Goal: Task Accomplishment & Management: Manage account settings

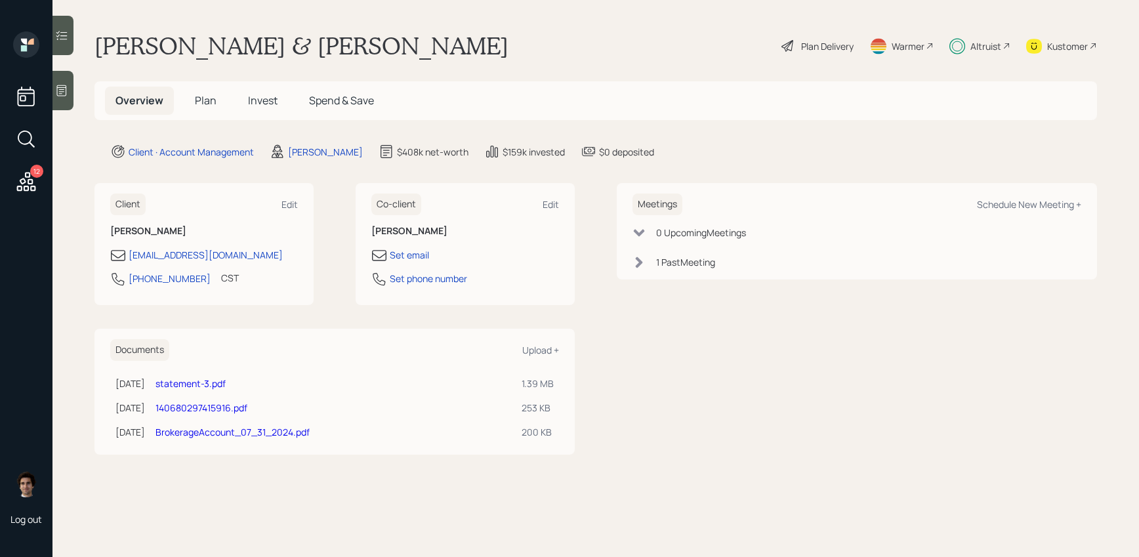
click at [248, 101] on span "Invest" at bounding box center [263, 100] width 30 height 14
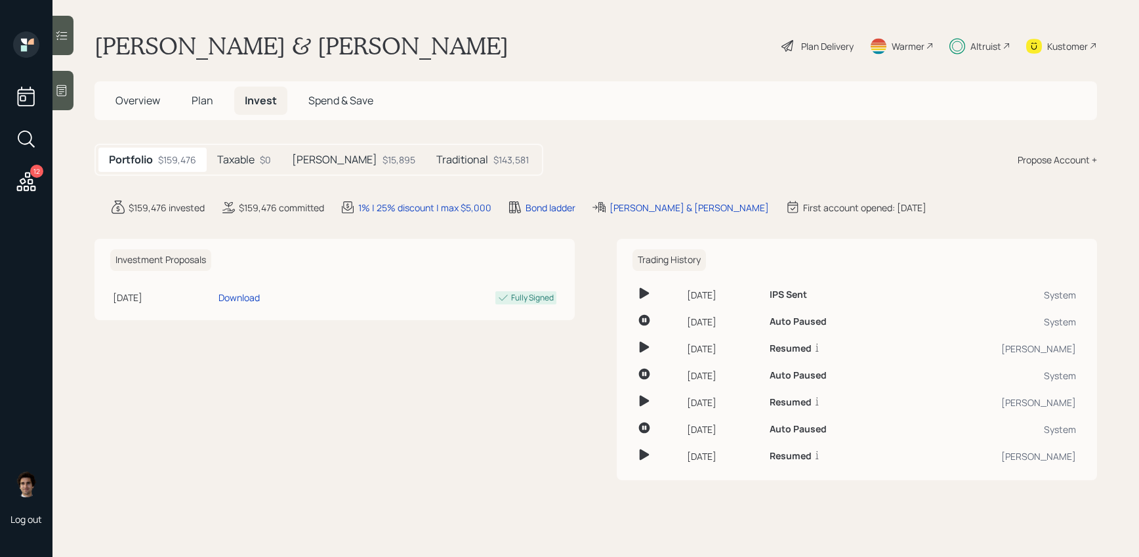
click at [493, 158] on div "$143,581" at bounding box center [510, 160] width 35 height 14
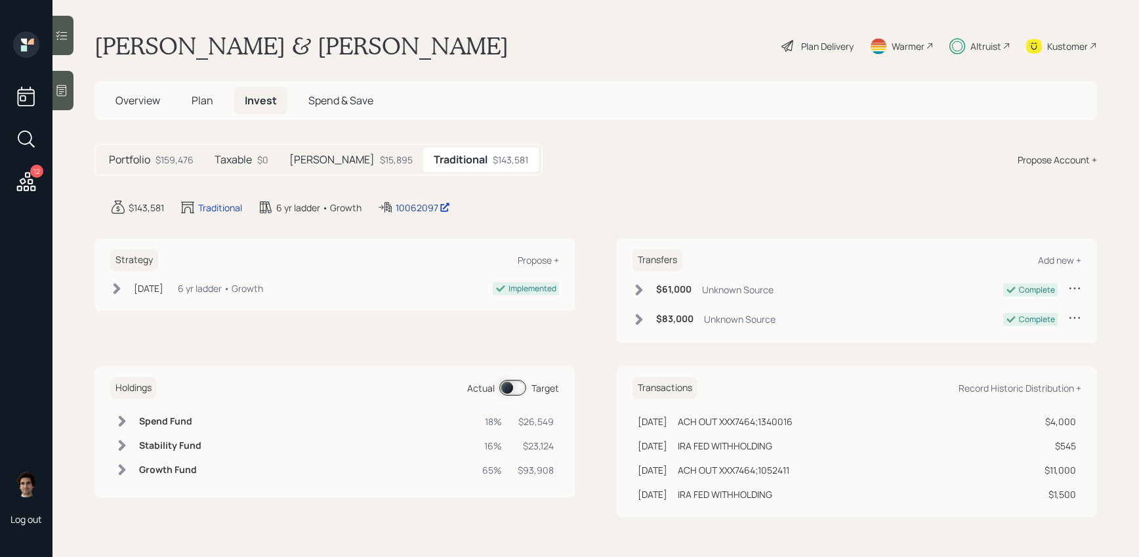
click at [417, 207] on div "10062097" at bounding box center [423, 208] width 54 height 14
click at [1059, 41] on div "Kustomer" at bounding box center [1067, 46] width 41 height 14
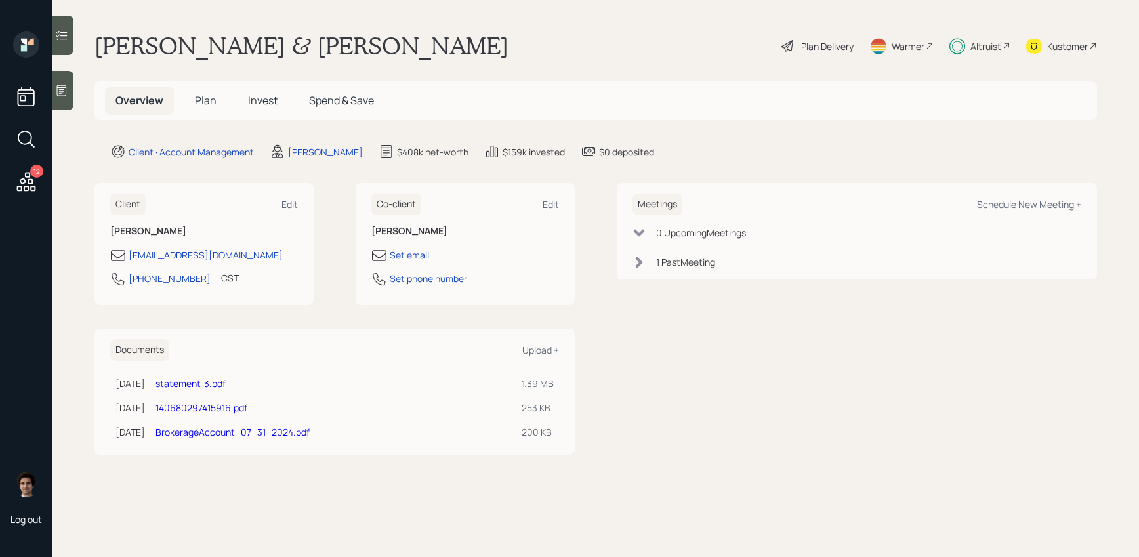
click at [214, 103] on span "Plan" at bounding box center [206, 100] width 22 height 14
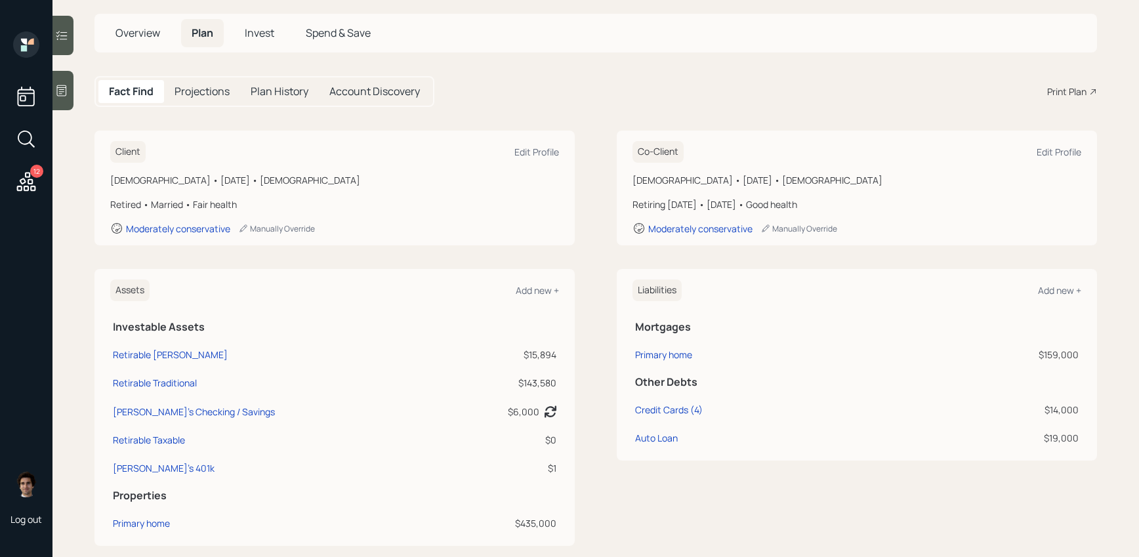
scroll to position [68, 0]
click at [140, 462] on div "Patrick's 401k" at bounding box center [164, 468] width 102 height 14
select select "company_sponsored"
select select "balanced"
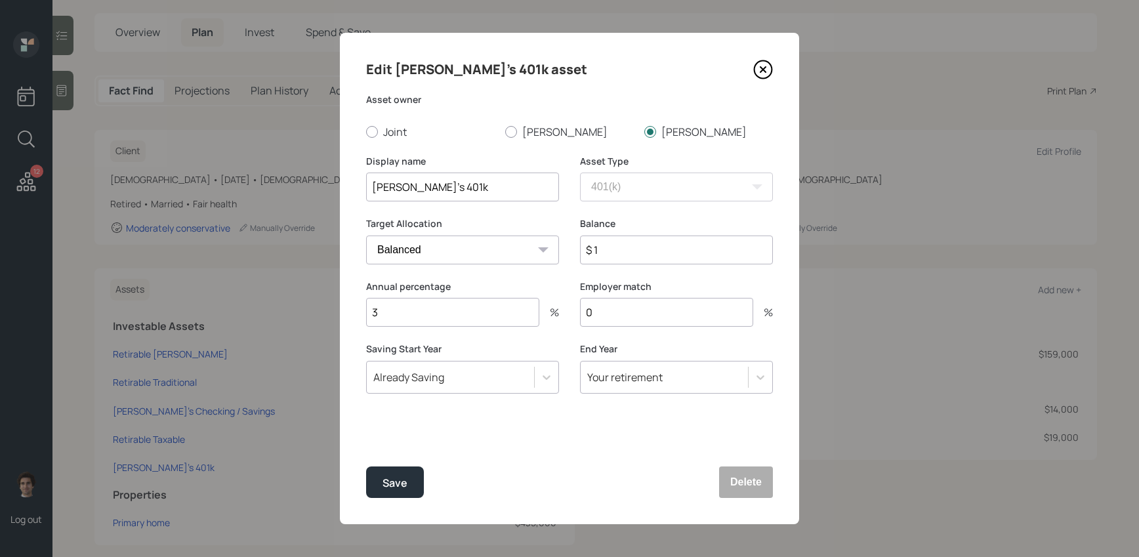
click at [637, 260] on input "$ 1" at bounding box center [676, 250] width 193 height 29
type input "$ 85,000"
click at [755, 77] on icon at bounding box center [763, 70] width 20 height 20
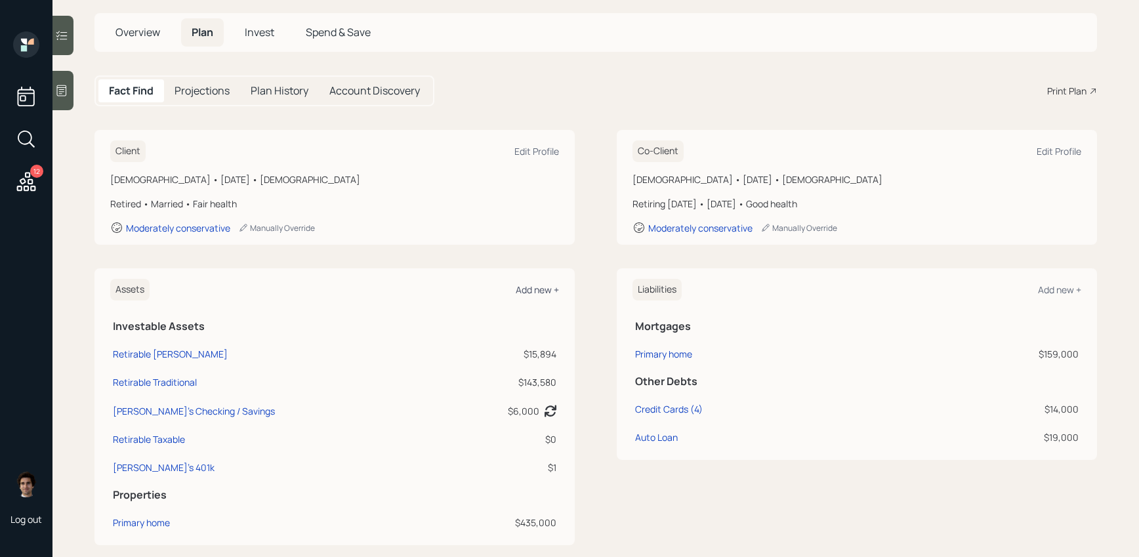
click at [547, 292] on div "Add new +" at bounding box center [537, 289] width 43 height 12
click at [146, 479] on td "Patrick's 401k" at bounding box center [280, 465] width 340 height 28
click at [161, 463] on div "Patrick's 401k" at bounding box center [164, 468] width 102 height 14
select select "company_sponsored"
select select "balanced"
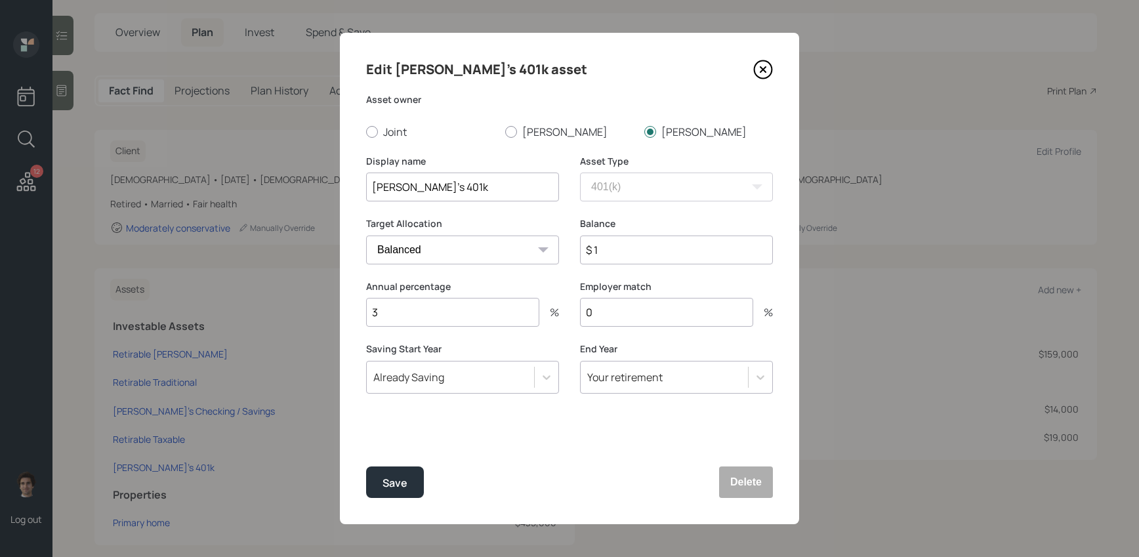
click at [653, 258] on input "$ 1" at bounding box center [676, 250] width 193 height 29
type input "$ 85,000"
click at [366, 466] on button "Save" at bounding box center [395, 481] width 58 height 31
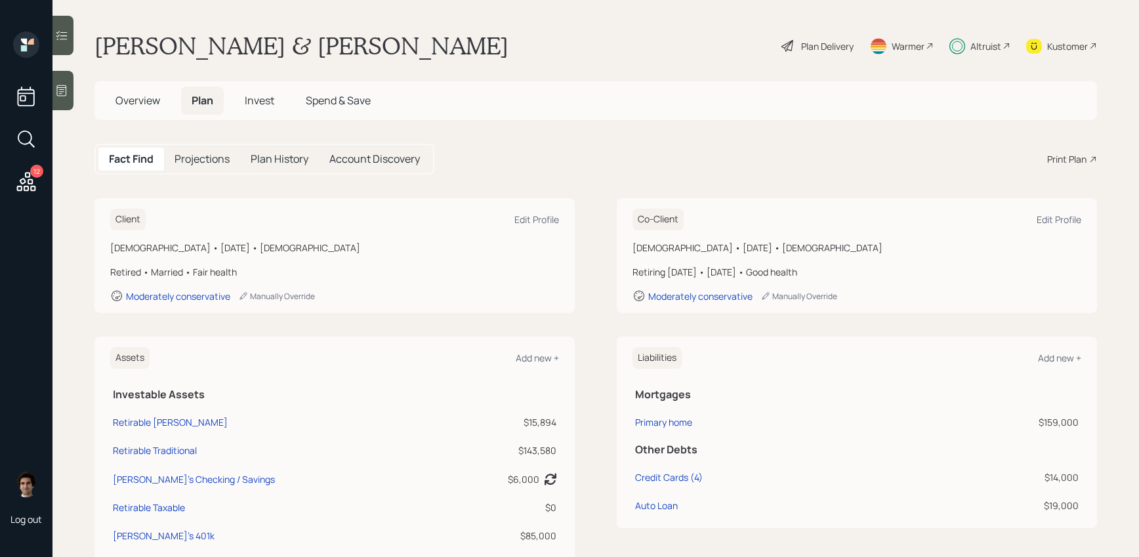
click at [811, 60] on div "Plan Delivery" at bounding box center [817, 45] width 75 height 29
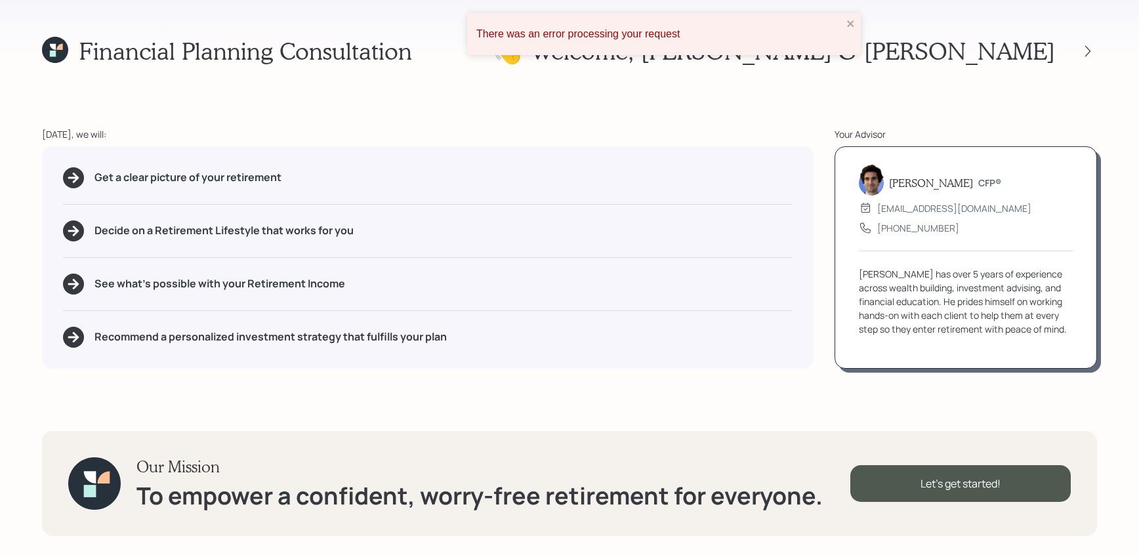
click at [1074, 45] on div at bounding box center [1076, 51] width 42 height 18
click at [1080, 51] on div at bounding box center [1088, 51] width 18 height 18
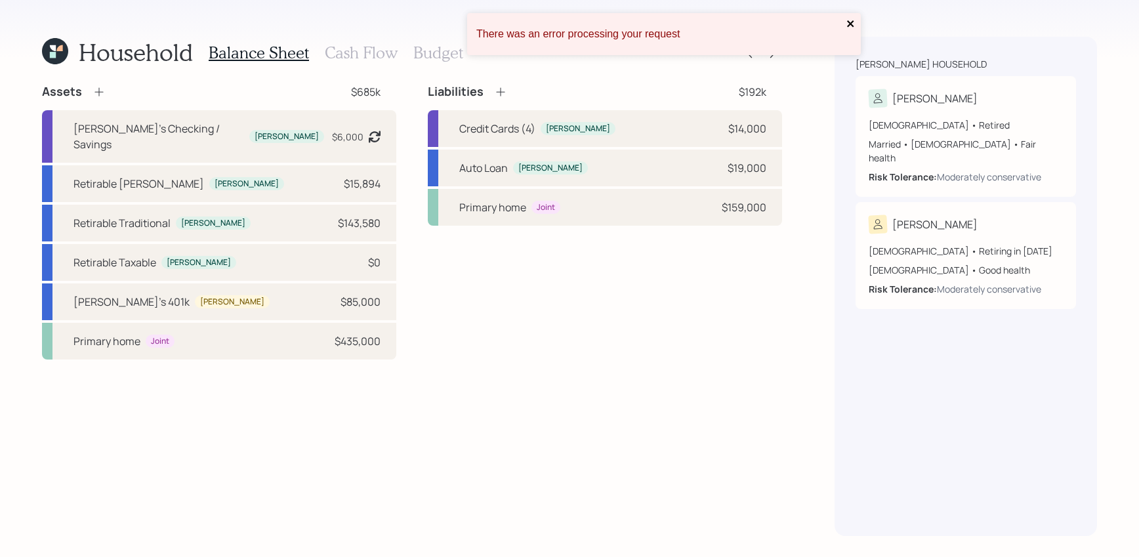
click at [847, 28] on icon "close" at bounding box center [850, 23] width 9 height 10
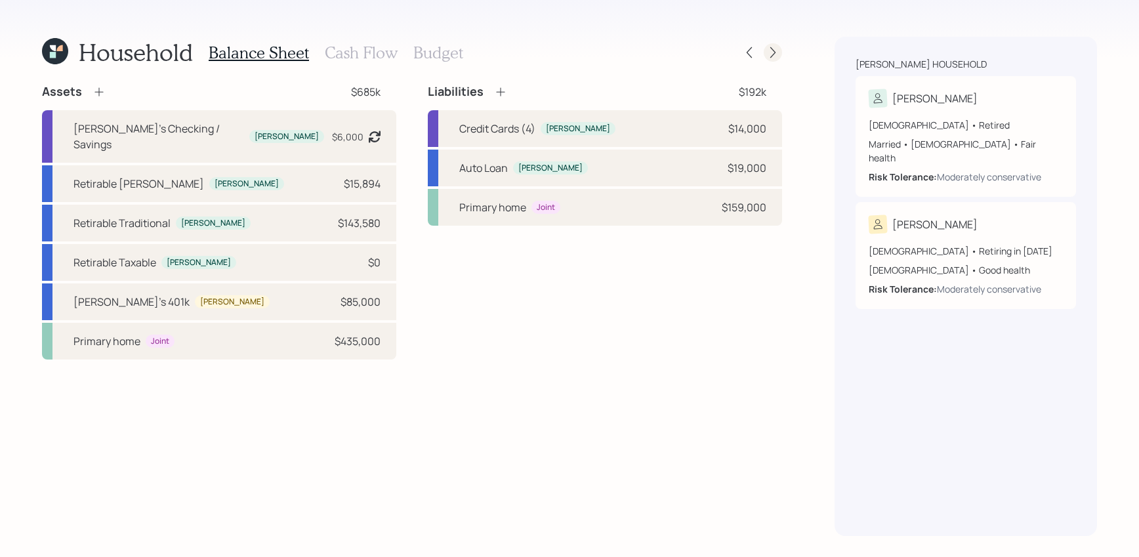
click at [777, 45] on div at bounding box center [773, 52] width 18 height 18
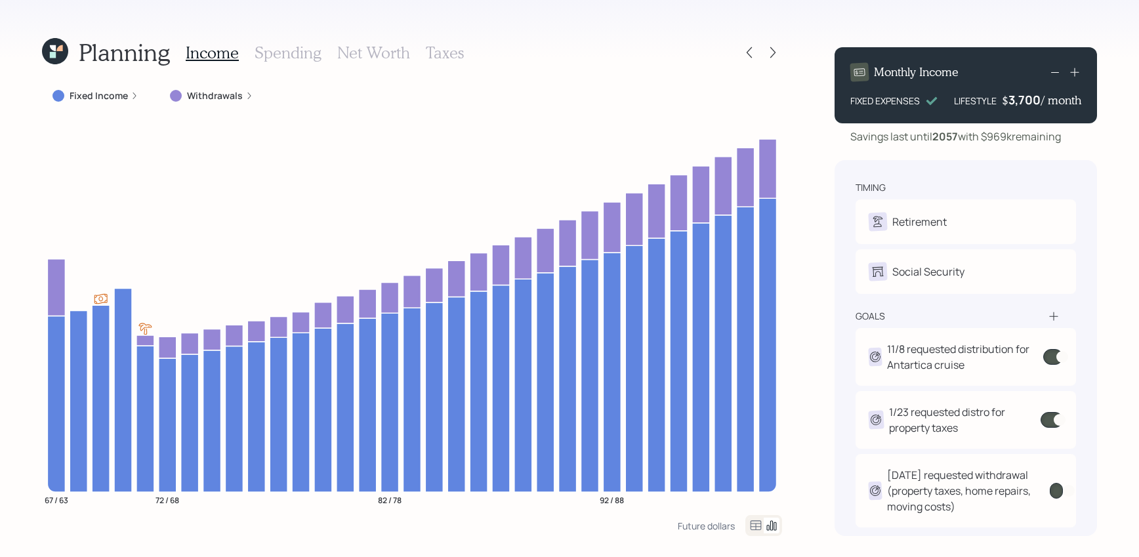
click at [60, 52] on icon at bounding box center [55, 51] width 26 height 26
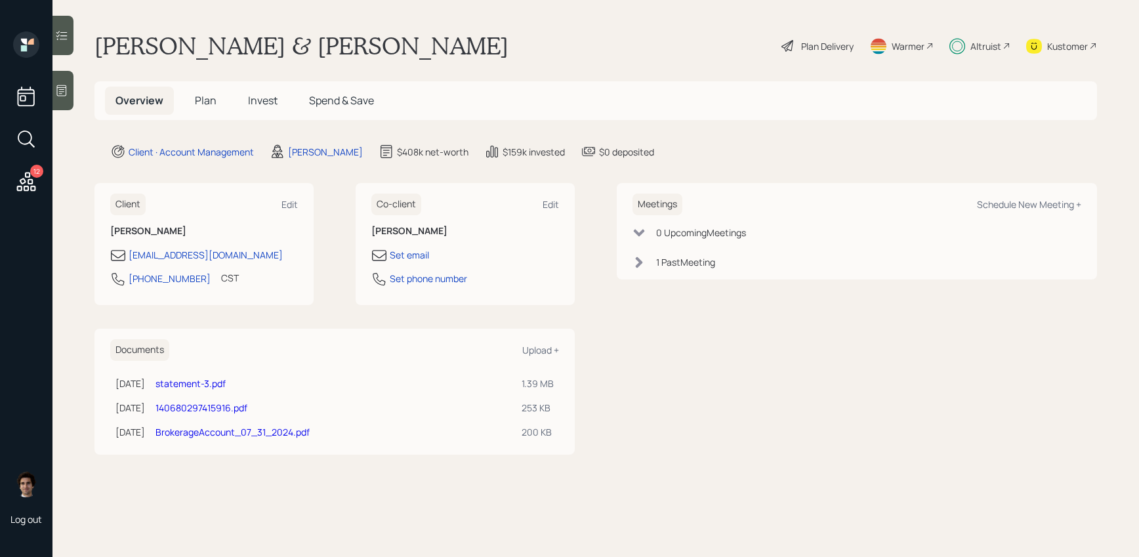
click at [218, 105] on h5 "Plan" at bounding box center [205, 101] width 43 height 28
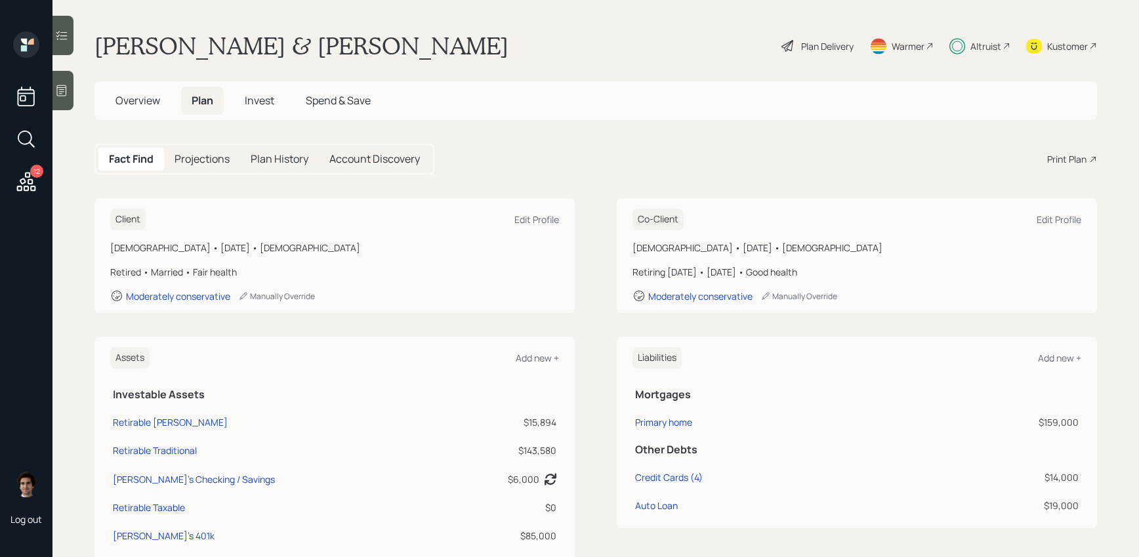
click at [243, 117] on div "Overview Plan Invest Spend & Save" at bounding box center [595, 100] width 1003 height 39
click at [241, 101] on h5 "Invest" at bounding box center [259, 101] width 51 height 28
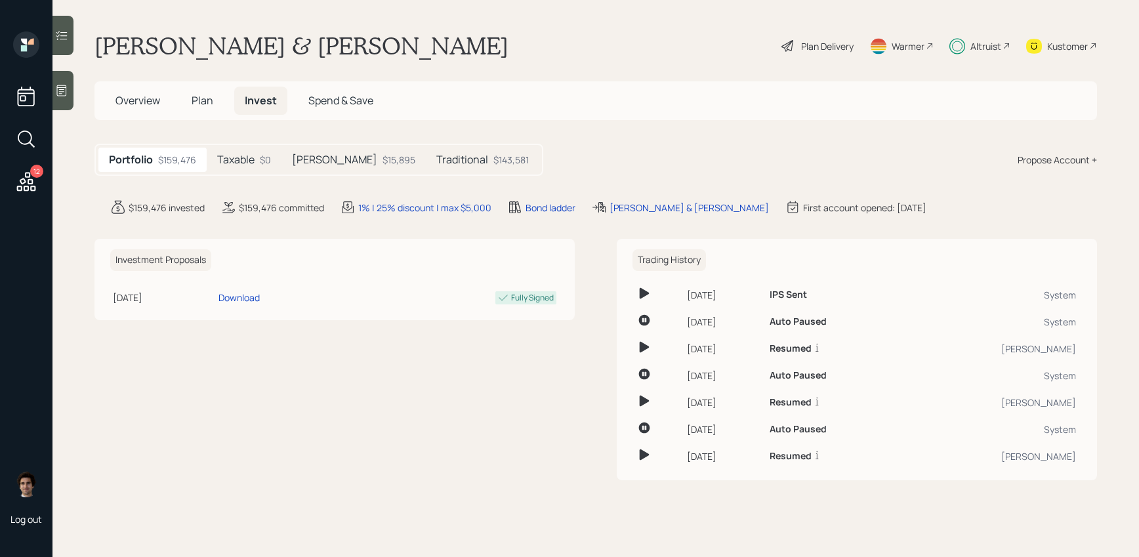
click at [270, 165] on div "$0" at bounding box center [265, 160] width 11 height 14
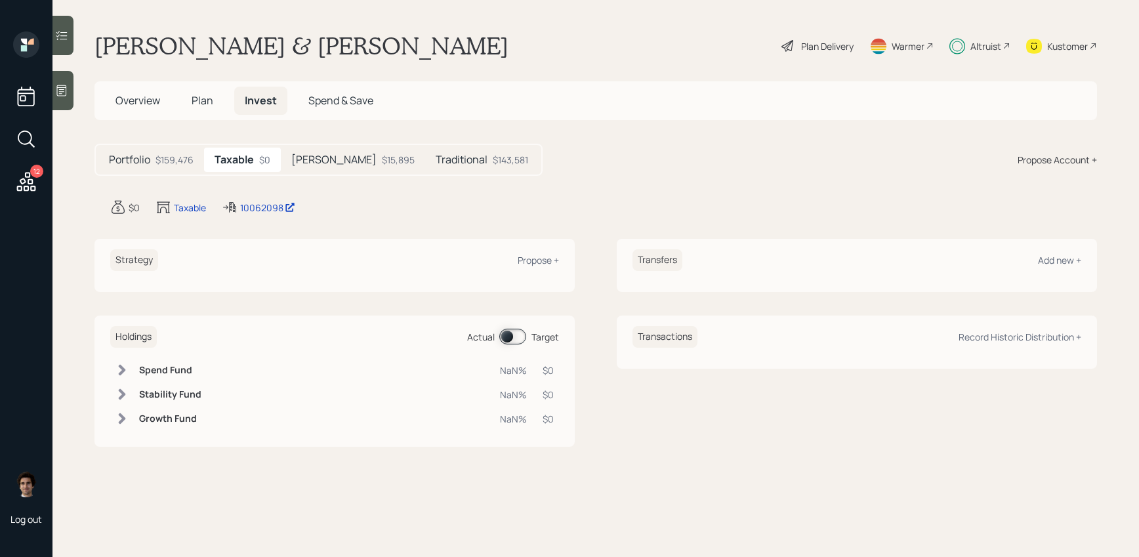
click at [562, 267] on div "Strategy Propose +" at bounding box center [334, 265] width 480 height 53
click at [554, 267] on div "Strategy Propose +" at bounding box center [334, 260] width 449 height 22
click at [554, 264] on div "Propose +" at bounding box center [538, 260] width 41 height 12
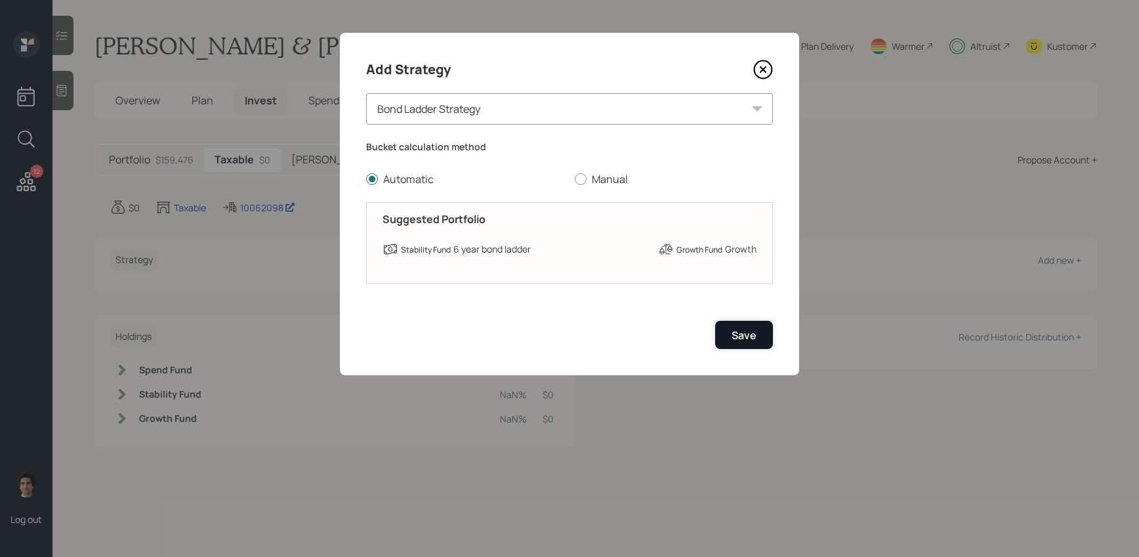
click at [750, 330] on div "Save" at bounding box center [744, 335] width 25 height 14
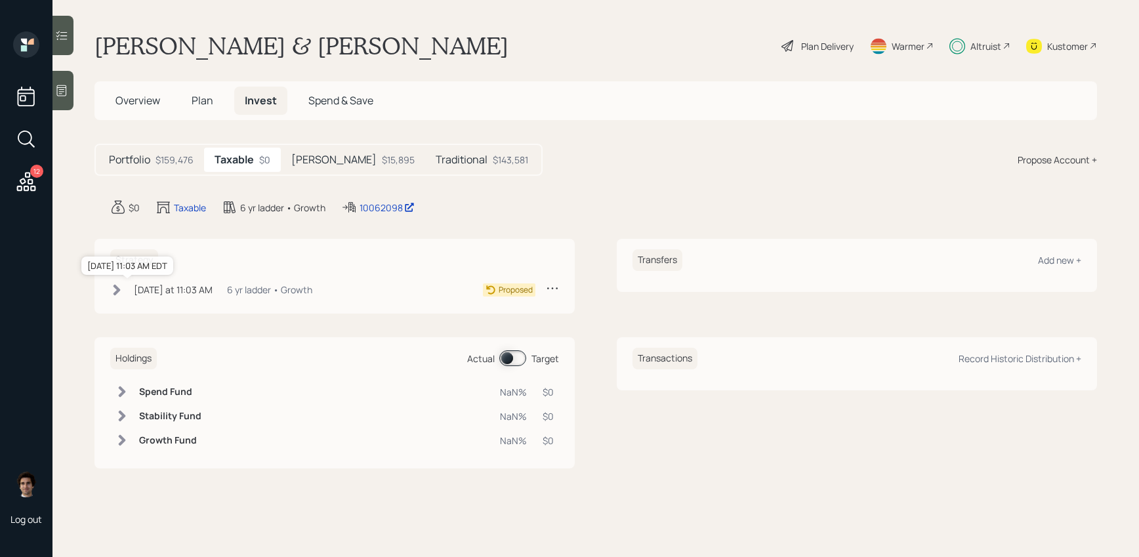
click at [140, 293] on div "Today at 11:03 AM" at bounding box center [173, 290] width 79 height 14
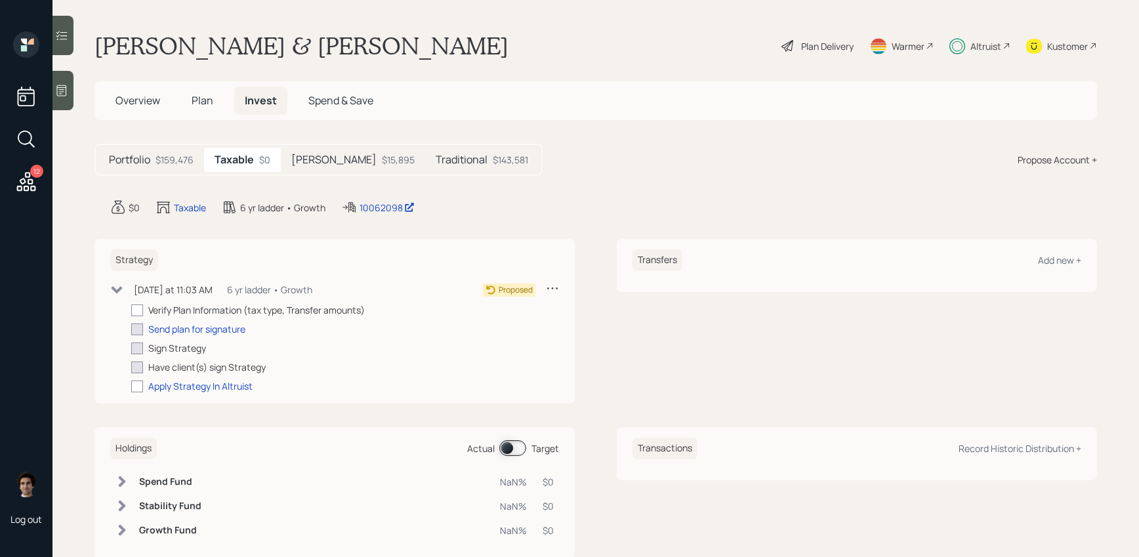
click at [553, 284] on icon at bounding box center [552, 287] width 13 height 13
click at [529, 331] on div "Cancel Strategy" at bounding box center [512, 326] width 94 height 12
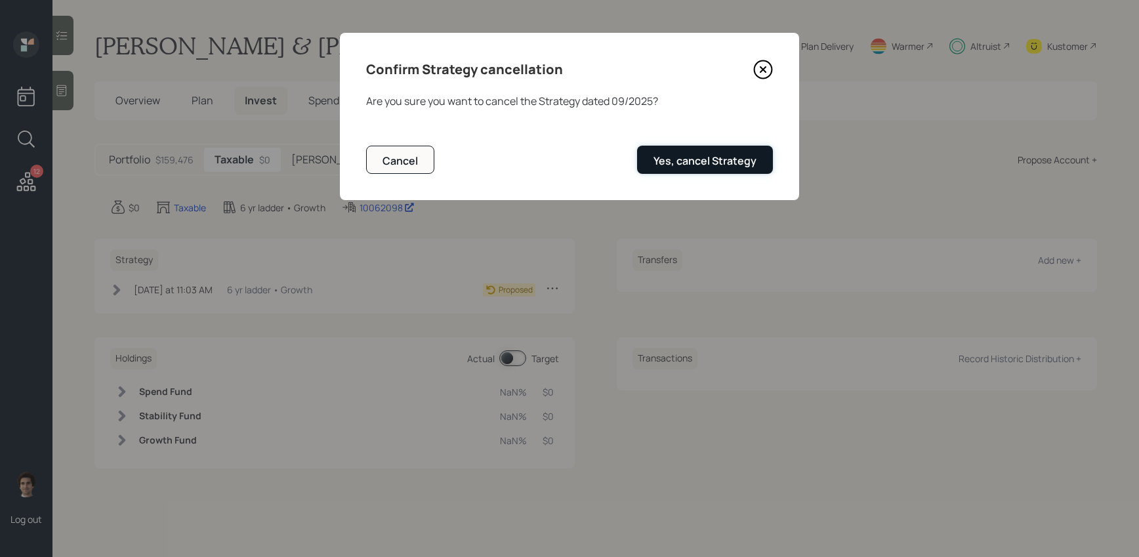
click at [710, 159] on div "Yes, cancel Strategy" at bounding box center [704, 161] width 103 height 14
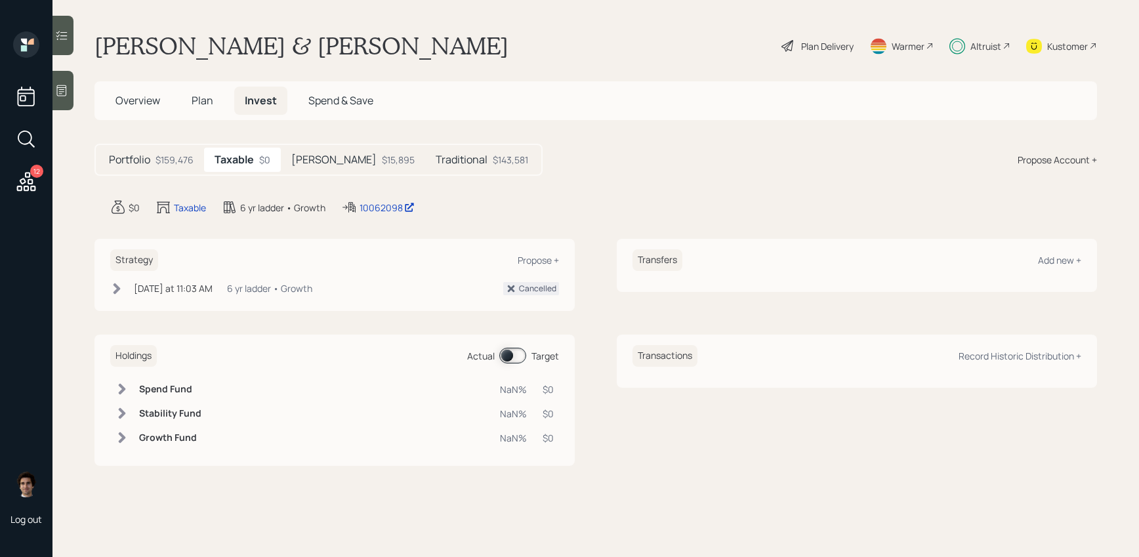
click at [836, 45] on div "Plan Delivery" at bounding box center [827, 46] width 52 height 14
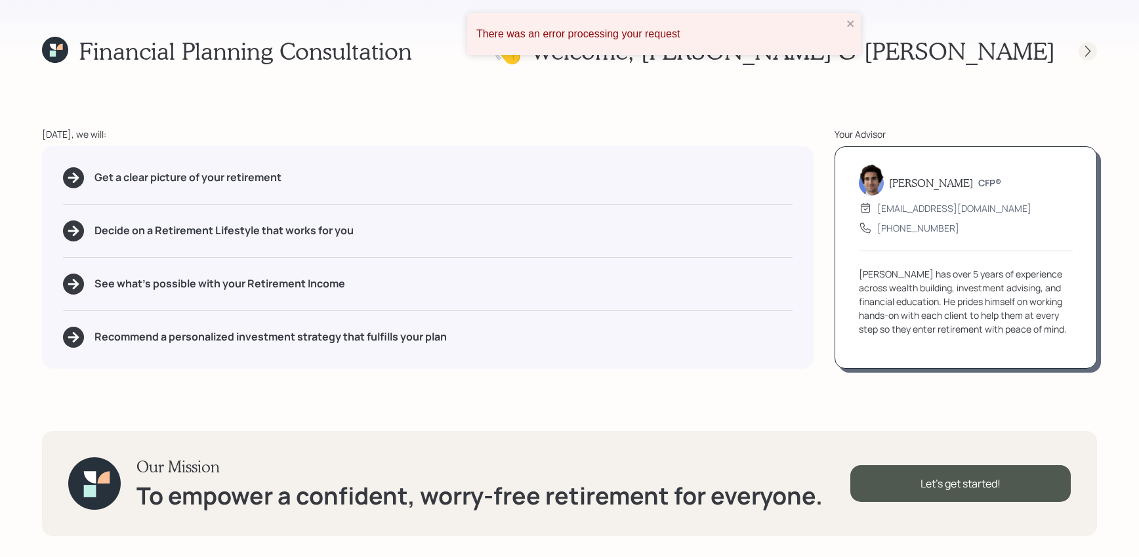
click at [1091, 51] on icon at bounding box center [1087, 51] width 13 height 13
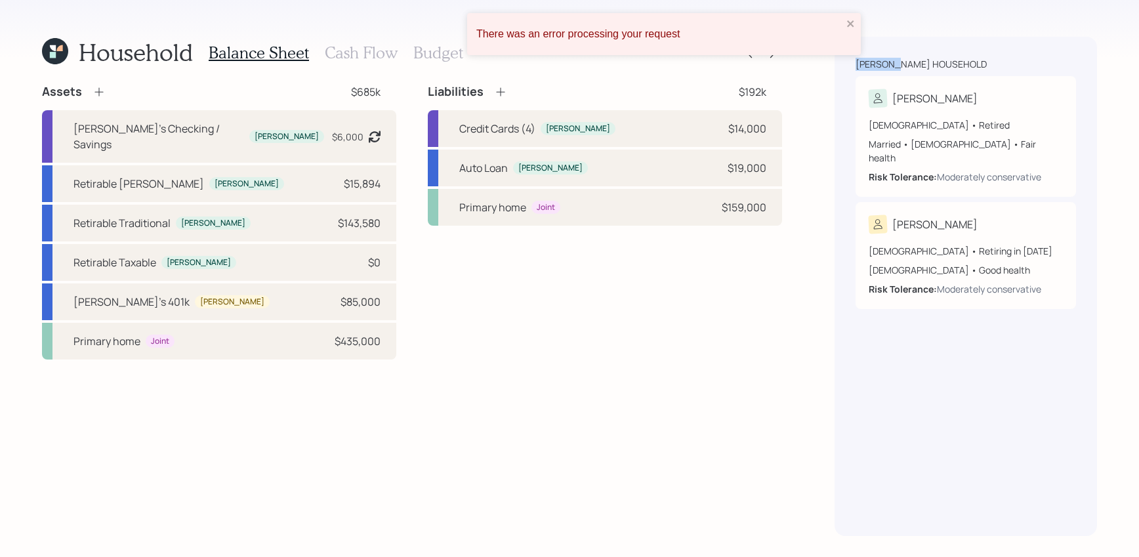
click at [1090, 51] on div "Dittrick household Theodore 66 years old • Retired Married • Male • Fair health…" at bounding box center [966, 286] width 262 height 499
click at [851, 22] on icon "close" at bounding box center [850, 23] width 9 height 10
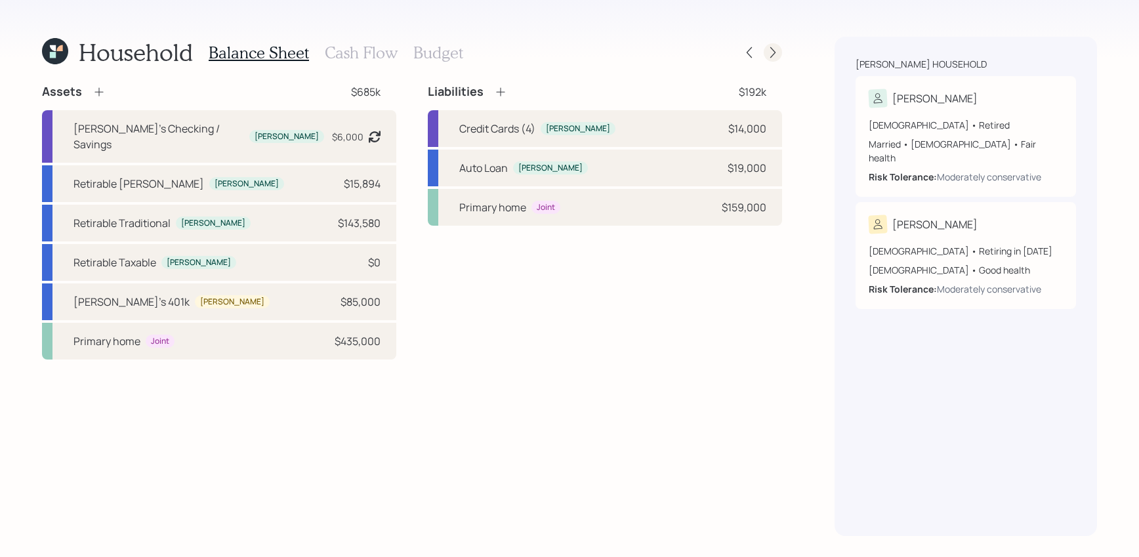
click at [768, 53] on icon at bounding box center [772, 52] width 13 height 13
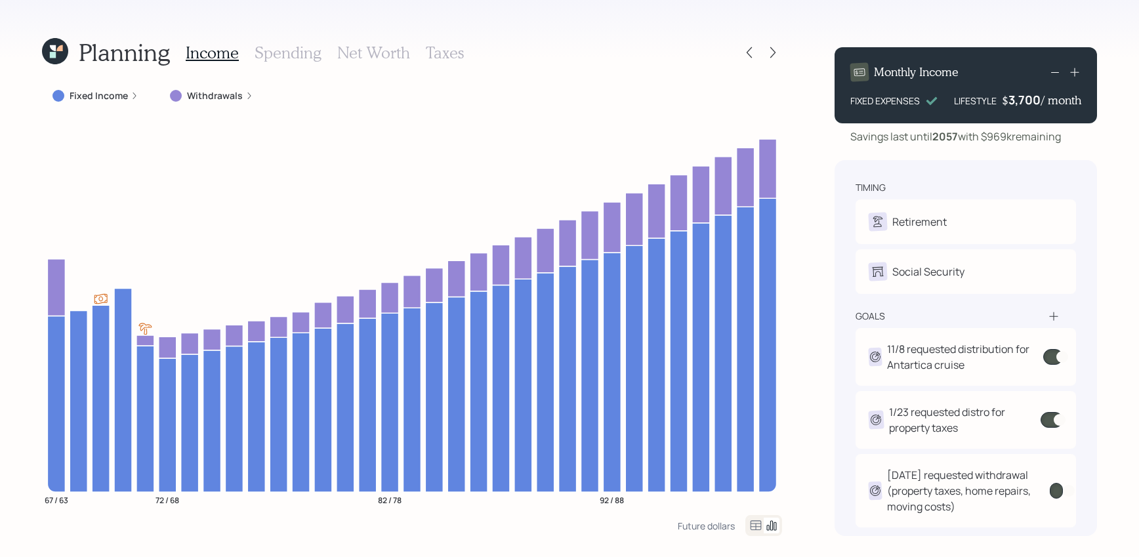
click at [768, 53] on icon at bounding box center [772, 52] width 13 height 13
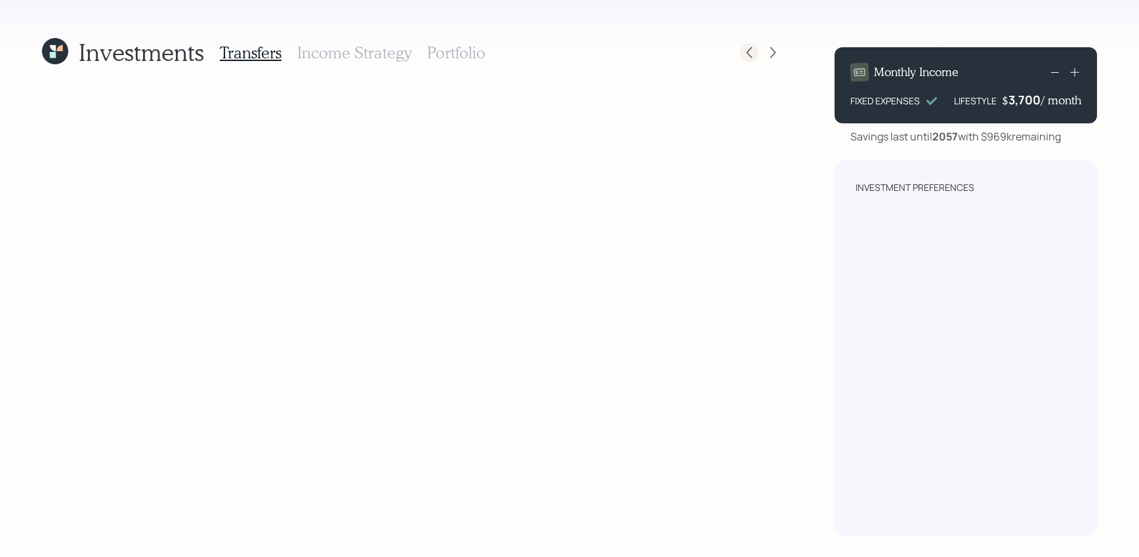
click at [749, 52] on icon at bounding box center [749, 52] width 13 height 13
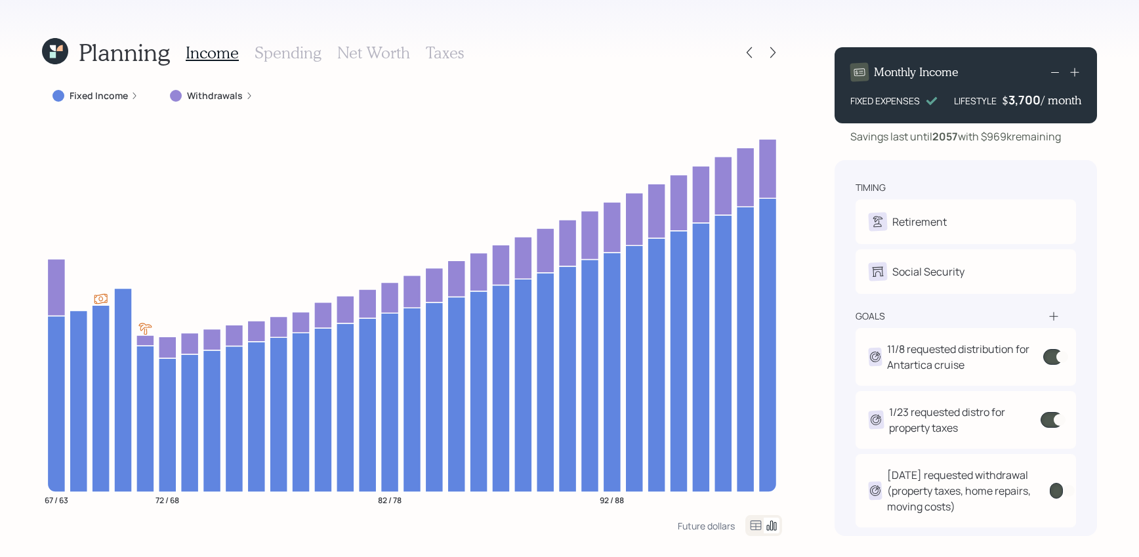
click at [749, 52] on icon at bounding box center [749, 52] width 13 height 13
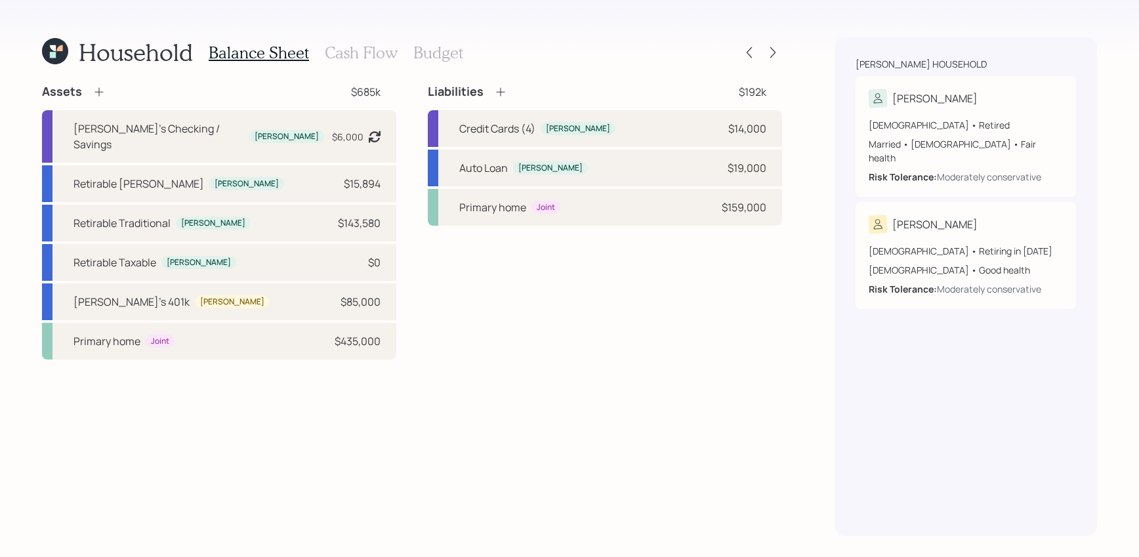
click at [68, 53] on icon at bounding box center [55, 51] width 26 height 26
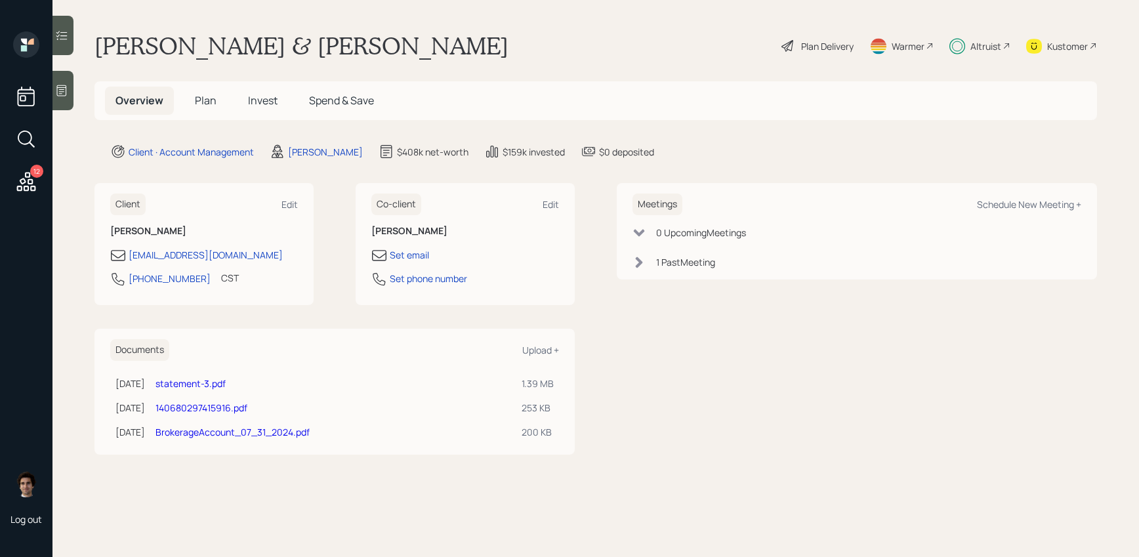
click at [279, 100] on h5 "Invest" at bounding box center [263, 101] width 51 height 28
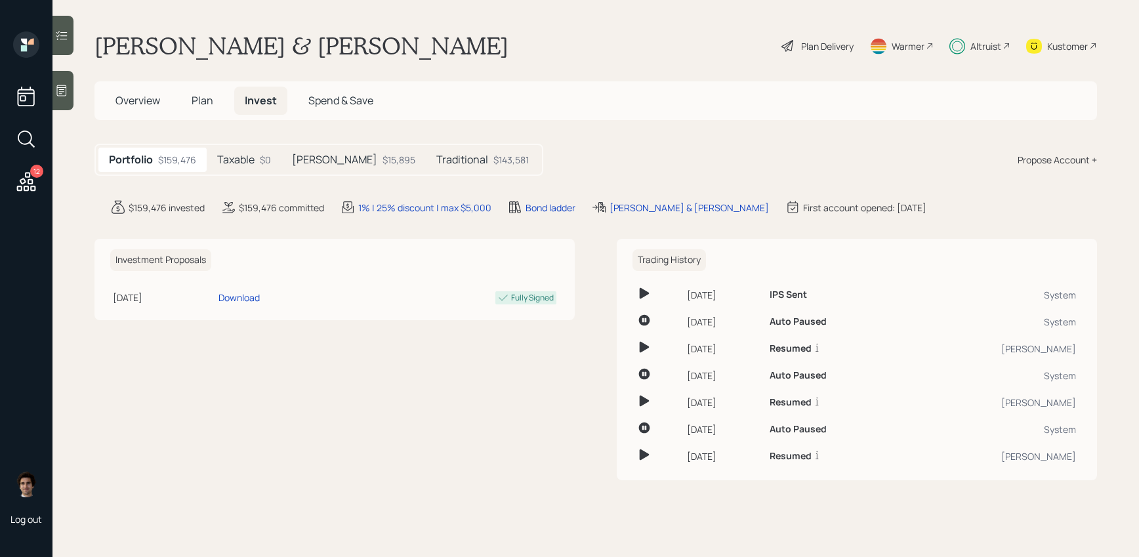
click at [258, 171] on div "Taxable $0" at bounding box center [244, 160] width 75 height 24
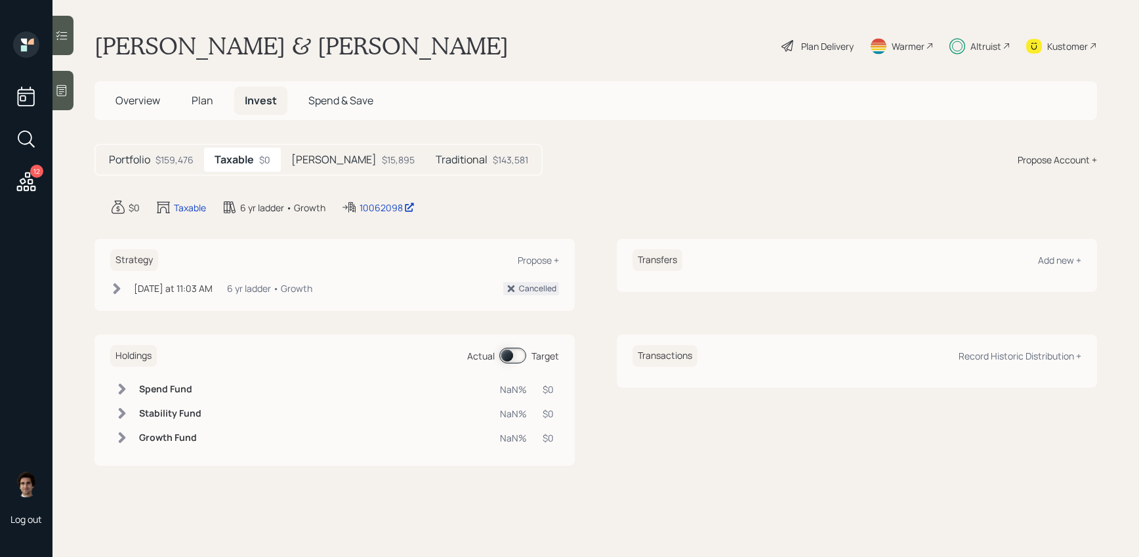
click at [340, 171] on div "Roth $15,895" at bounding box center [353, 160] width 144 height 24
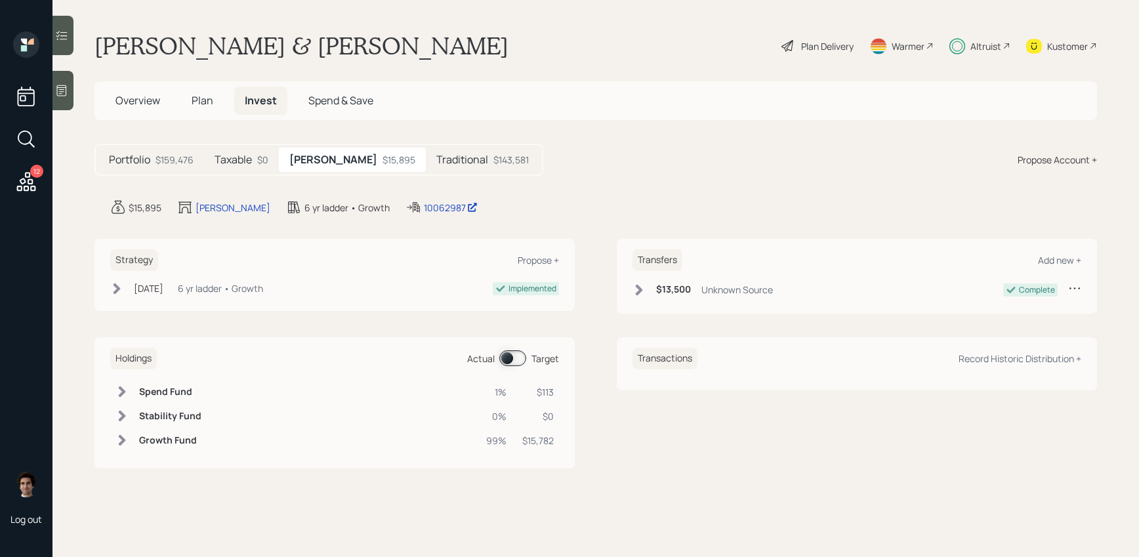
click at [493, 164] on div "$143,581" at bounding box center [510, 160] width 35 height 14
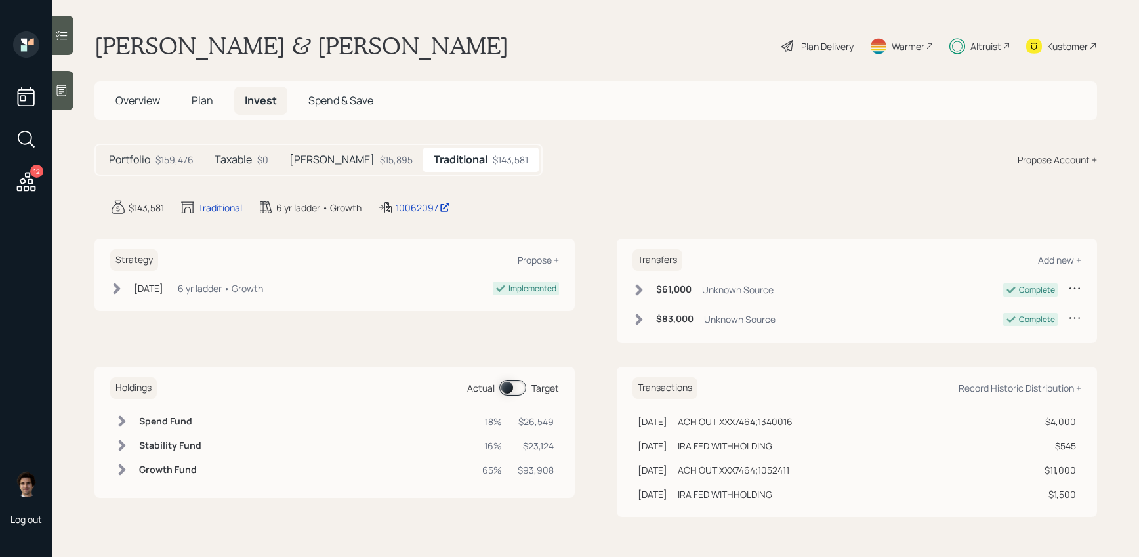
click at [222, 161] on h5 "Taxable" at bounding box center [233, 160] width 37 height 12
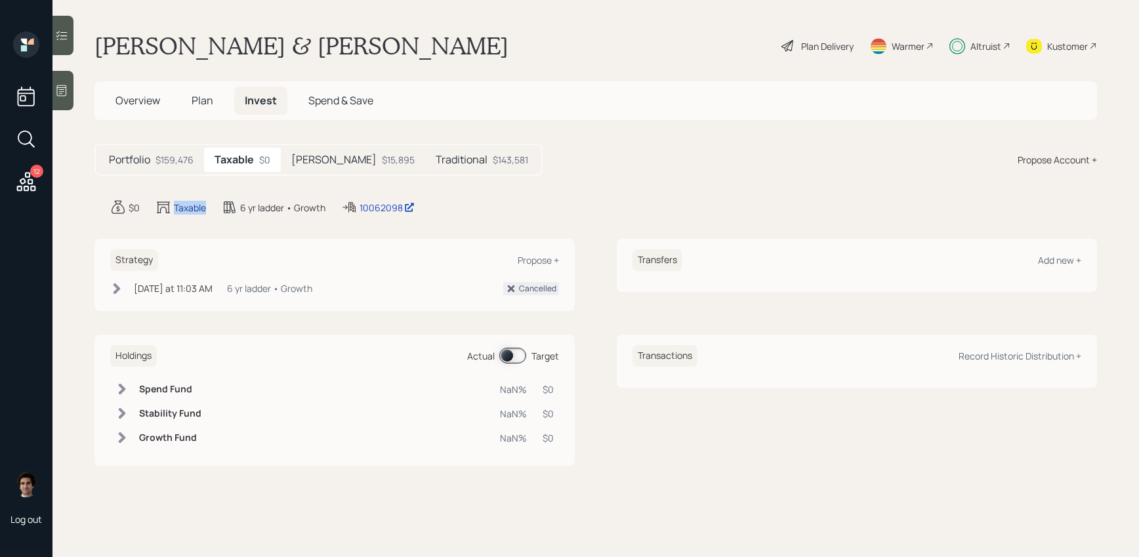
click at [175, 213] on div "Taxable" at bounding box center [190, 208] width 32 height 14
select select "taxable"
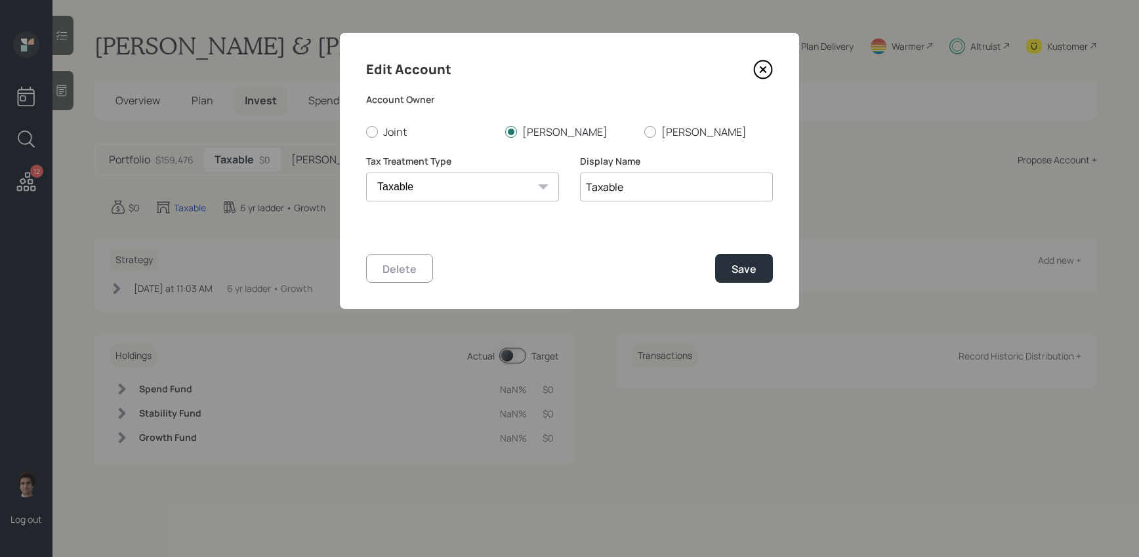
click at [755, 68] on icon at bounding box center [764, 70] width 18 height 18
